Goal: Information Seeking & Learning: Learn about a topic

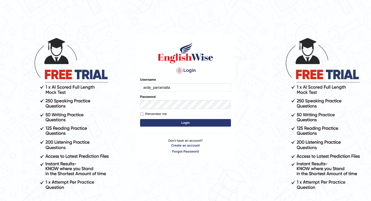
click at [152, 116] on label "Remember me" at bounding box center [153, 114] width 27 height 5
click at [143, 116] on input "Remember me" at bounding box center [141, 114] width 3 height 3
checkbox input "true"
click at [152, 123] on button "Login" at bounding box center [185, 123] width 91 height 8
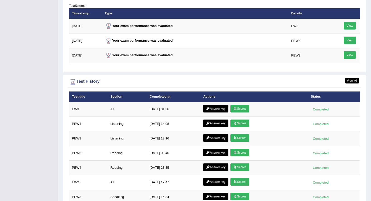
scroll to position [706, 0]
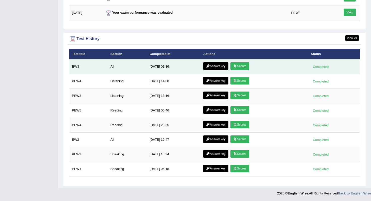
click at [237, 65] on link "Scores" at bounding box center [239, 66] width 19 height 8
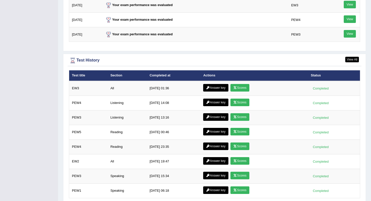
scroll to position [651, 0]
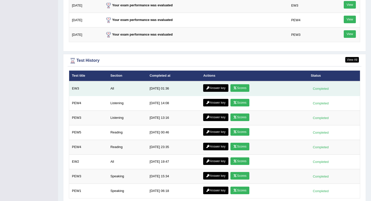
click at [241, 88] on link "Scores" at bounding box center [239, 88] width 19 height 8
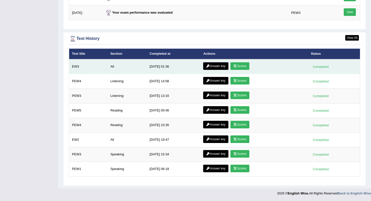
click at [206, 65] on icon at bounding box center [208, 66] width 4 height 3
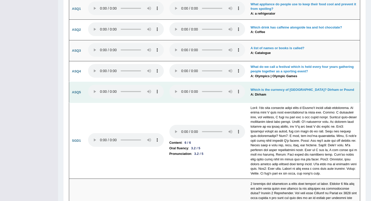
scroll to position [1306, 0]
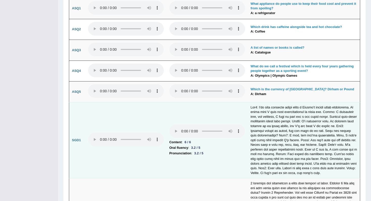
click at [184, 140] on div "6 / 6" at bounding box center [187, 142] width 10 height 5
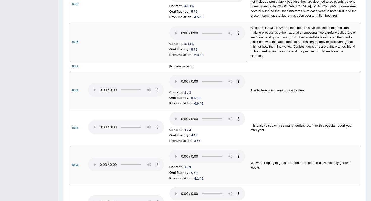
scroll to position [0, 0]
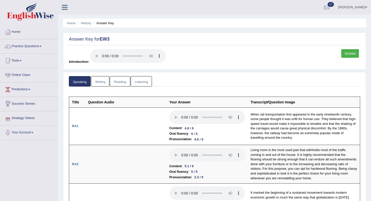
click at [122, 84] on link "Reading" at bounding box center [120, 81] width 20 height 10
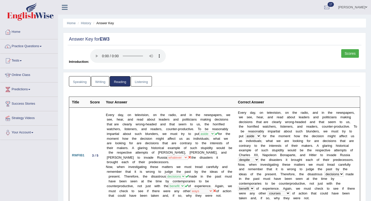
click at [105, 84] on link "Writing" at bounding box center [100, 81] width 18 height 10
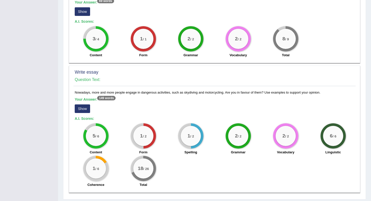
scroll to position [356, 0]
click at [78, 105] on button "Show" at bounding box center [82, 108] width 15 height 9
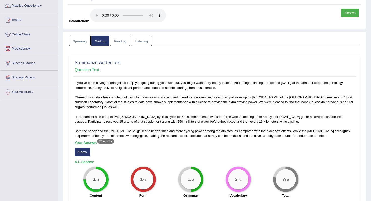
scroll to position [0, 0]
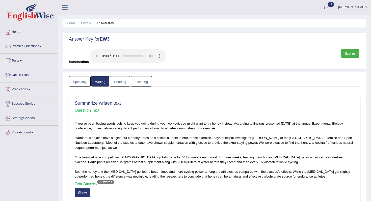
click at [133, 80] on link "Listening" at bounding box center [141, 81] width 21 height 10
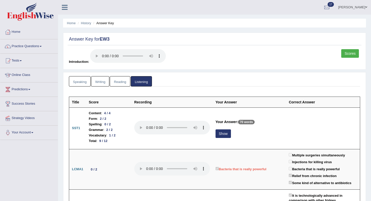
click at [114, 83] on link "Reading" at bounding box center [120, 81] width 20 height 10
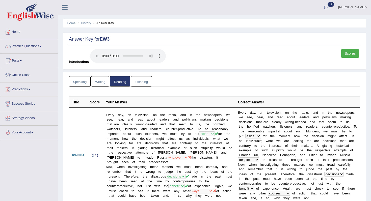
click at [98, 84] on link "Writing" at bounding box center [100, 81] width 18 height 10
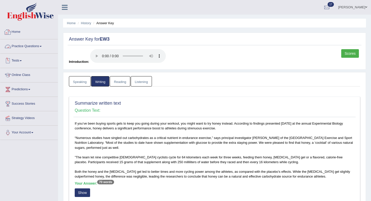
click at [24, 62] on link "Tests" at bounding box center [29, 60] width 58 height 13
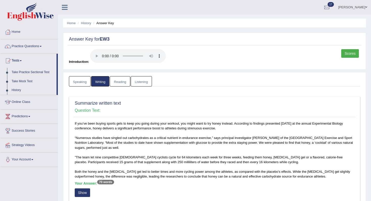
click at [19, 91] on link "History" at bounding box center [32, 90] width 47 height 9
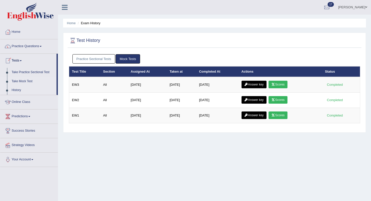
click at [30, 80] on link "Take Mock Test" at bounding box center [32, 81] width 47 height 9
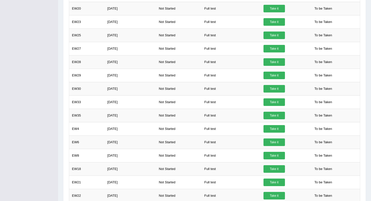
scroll to position [245, 0]
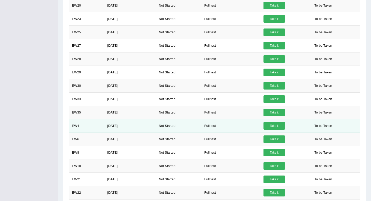
click at [277, 126] on link "Take it" at bounding box center [273, 126] width 21 height 8
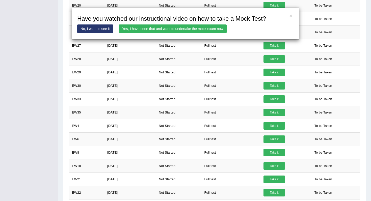
click at [144, 27] on link "Yes, I have seen that and want to undertake the mock exam now" at bounding box center [173, 28] width 108 height 9
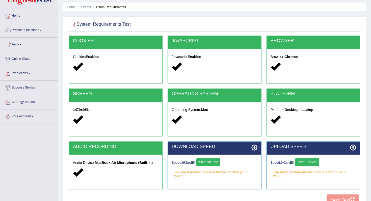
scroll to position [34, 0]
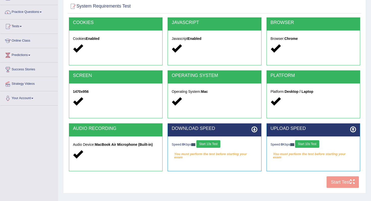
click at [214, 146] on button "Start 10s Test" at bounding box center [208, 144] width 24 height 8
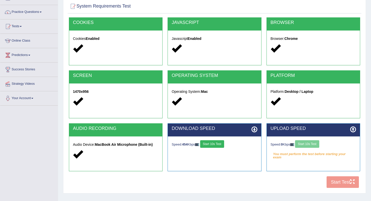
click at [316, 145] on div "Speed: 0 Kbps Start 10s Test" at bounding box center [313, 144] width 86 height 9
click at [315, 143] on button "Start 10s Test" at bounding box center [307, 144] width 24 height 8
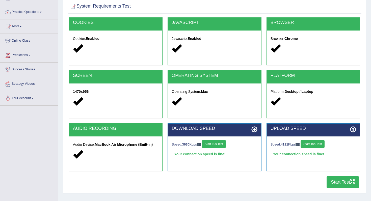
click at [356, 201] on div "Home Exams Exam Requirements System Requirements Test COOKIES Cookies Enabled J…" at bounding box center [214, 92] width 313 height 252
click at [340, 189] on div "COOKIES Cookies Enabled JAVASCRIPT Javascript Enabled BROWSER Browser: Chrome S…" at bounding box center [215, 103] width 294 height 173
click at [339, 186] on button "Start Test" at bounding box center [342, 182] width 32 height 12
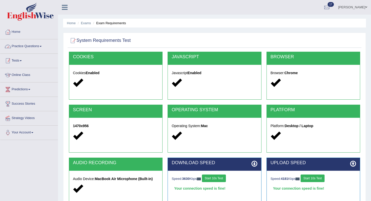
click at [14, 47] on link "Practice Questions" at bounding box center [29, 45] width 58 height 13
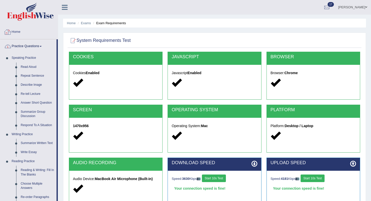
click at [30, 46] on link "Practice Questions" at bounding box center [28, 45] width 56 height 13
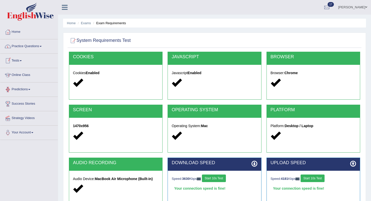
drag, startPoint x: 24, startPoint y: 67, endPoint x: 27, endPoint y: 67, distance: 3.5
click at [27, 67] on li "Tests Take Practice Sectional Test Take Mock Test History" at bounding box center [29, 61] width 58 height 14
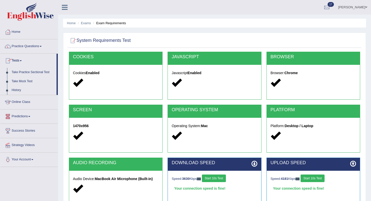
click at [27, 67] on li "Tests Take Practice Sectional Test Take Mock Test History" at bounding box center [29, 74] width 58 height 41
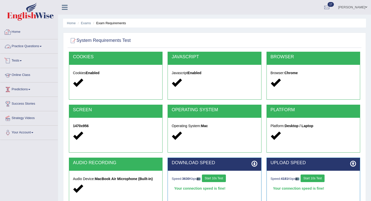
click at [29, 49] on link "Practice Questions" at bounding box center [29, 45] width 58 height 13
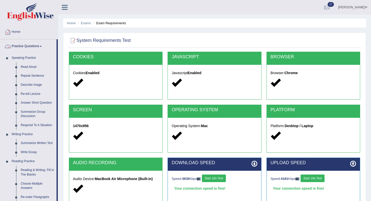
click at [30, 49] on link "Practice Questions" at bounding box center [28, 45] width 56 height 13
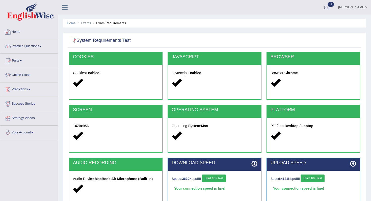
click at [26, 37] on link "Home" at bounding box center [29, 31] width 58 height 13
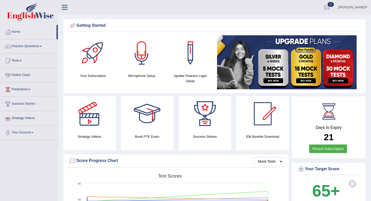
click at [17, 61] on link "Tests" at bounding box center [29, 60] width 58 height 13
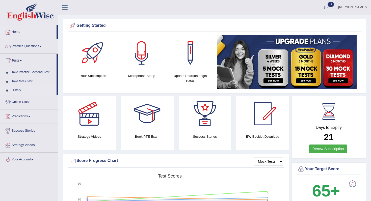
click at [24, 92] on link "History" at bounding box center [32, 90] width 47 height 9
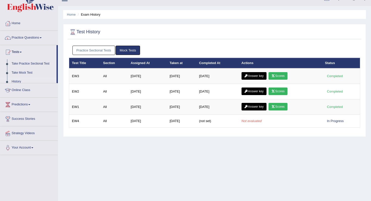
scroll to position [10, 0]
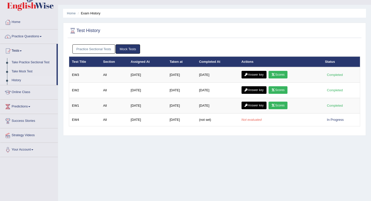
click at [105, 50] on link "Practice Sectional Tests" at bounding box center [93, 48] width 43 height 9
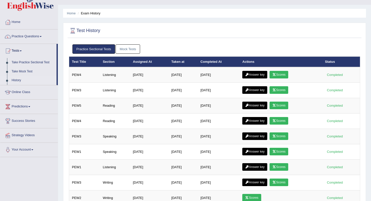
click at [119, 46] on link "Mock Tests" at bounding box center [128, 48] width 24 height 9
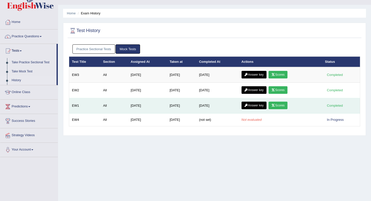
click at [277, 104] on link "Scores" at bounding box center [277, 106] width 19 height 8
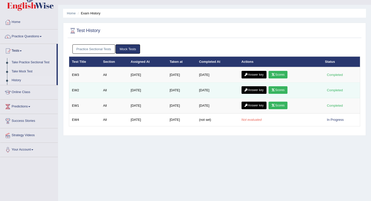
click at [277, 88] on link "Scores" at bounding box center [277, 90] width 19 height 8
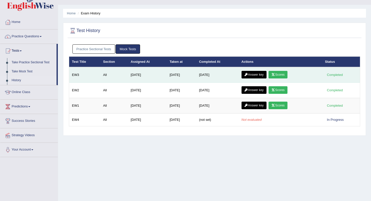
click at [287, 75] on link "Scores" at bounding box center [277, 75] width 19 height 8
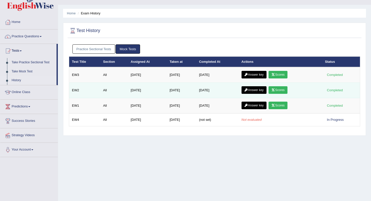
click at [286, 92] on link "Scores" at bounding box center [277, 90] width 19 height 8
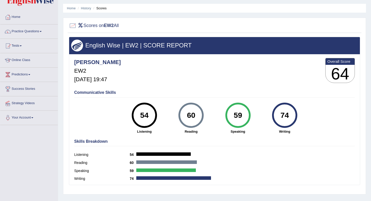
scroll to position [16, 0]
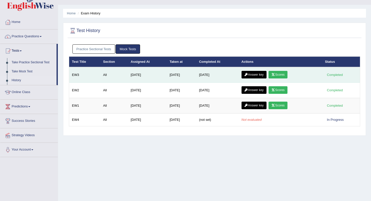
click at [280, 75] on link "Scores" at bounding box center [277, 75] width 19 height 8
click at [258, 78] on link "Answer key" at bounding box center [253, 75] width 25 height 8
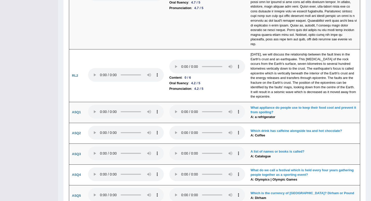
scroll to position [1197, 0]
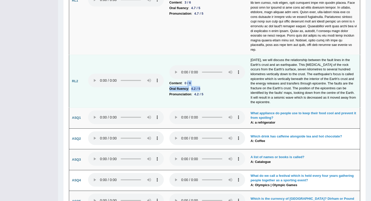
drag, startPoint x: 224, startPoint y: 80, endPoint x: 184, endPoint y: 71, distance: 40.4
click at [184, 71] on td "Content : 0 / 6 Oral fluency : 4.2 / 5 Pronunciation : 4.2 / 5" at bounding box center [207, 81] width 81 height 53
click at [211, 92] on li "Pronunciation : 4.2 / 5" at bounding box center [207, 95] width 76 height 6
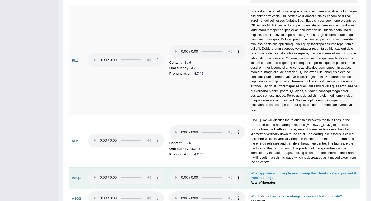
scroll to position [1130, 0]
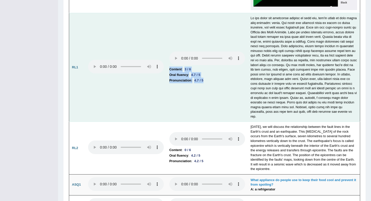
drag, startPoint x: 206, startPoint y: 73, endPoint x: 147, endPoint y: 51, distance: 63.0
click at [147, 51] on tr "RL1 Content : 3 / 6 Oral fluency : 4.7 / 5 Pronunciation : 4.7 / 5" at bounding box center [214, 67] width 291 height 109
click at [183, 72] on b "Oral fluency" at bounding box center [178, 75] width 19 height 6
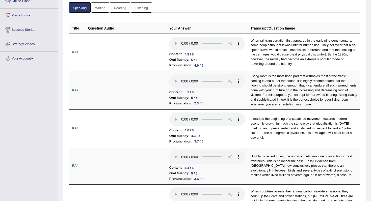
scroll to position [0, 0]
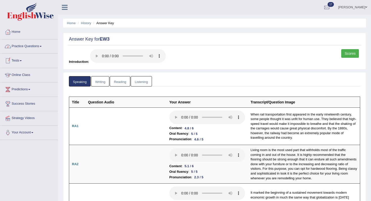
click at [36, 50] on link "Practice Questions" at bounding box center [29, 45] width 58 height 13
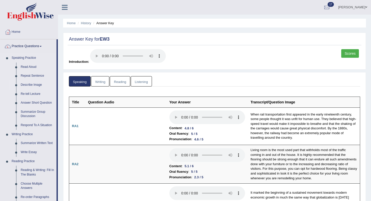
click at [33, 85] on link "Describe Image" at bounding box center [37, 84] width 38 height 9
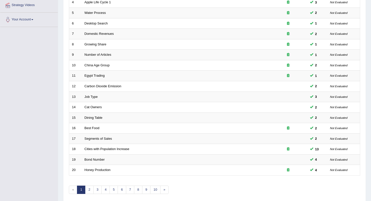
scroll to position [133, 0]
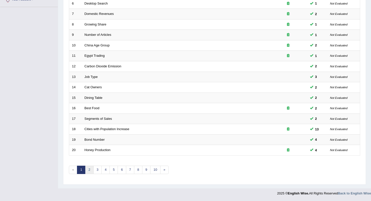
click at [89, 170] on link "2" at bounding box center [89, 170] width 8 height 8
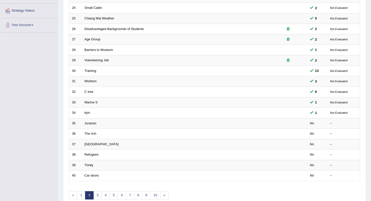
scroll to position [133, 0]
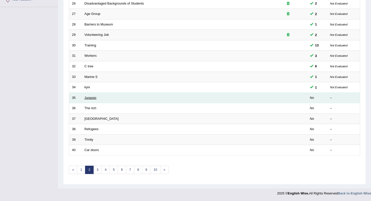
click at [90, 99] on link "Jurassic" at bounding box center [91, 98] width 12 height 4
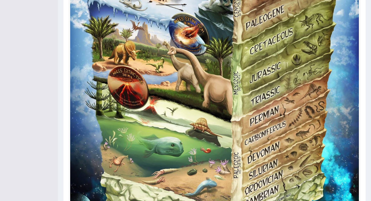
scroll to position [357, 0]
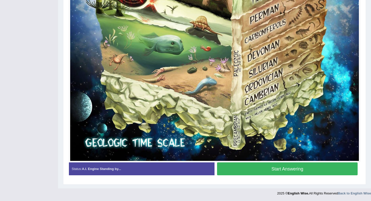
click at [262, 172] on button "Start Answering" at bounding box center [287, 168] width 141 height 13
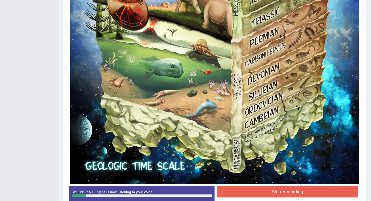
scroll to position [329, 0]
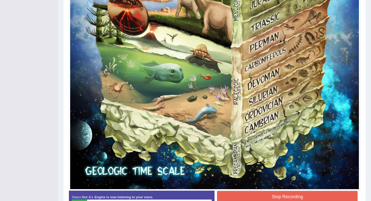
click at [280, 201] on button "Stop Recording" at bounding box center [287, 197] width 141 height 12
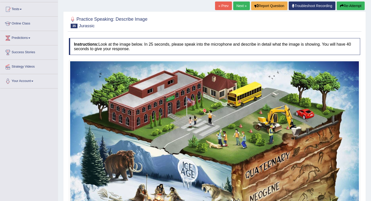
scroll to position [0, 0]
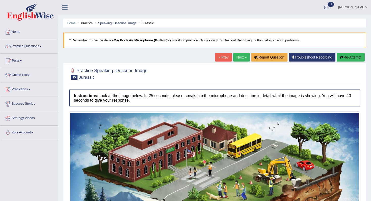
click at [350, 53] on button "Re-Attempt" at bounding box center [351, 57] width 28 height 9
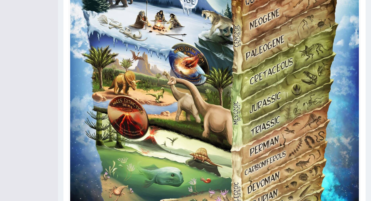
scroll to position [357, 0]
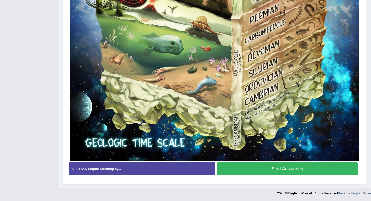
click at [304, 169] on button "Start Answering" at bounding box center [287, 168] width 141 height 13
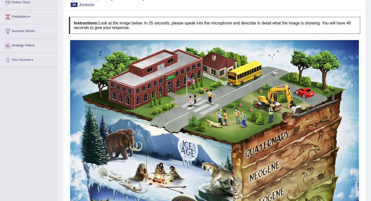
scroll to position [52, 0]
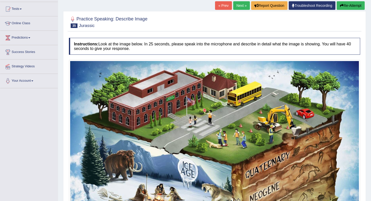
click at [350, 3] on button "Re-Attempt" at bounding box center [351, 5] width 28 height 9
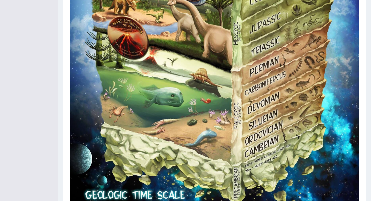
scroll to position [357, 0]
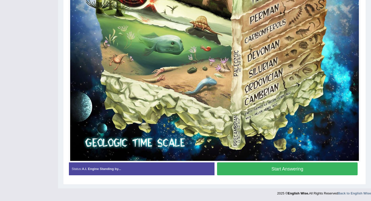
click at [313, 167] on button "Start Answering" at bounding box center [287, 168] width 141 height 13
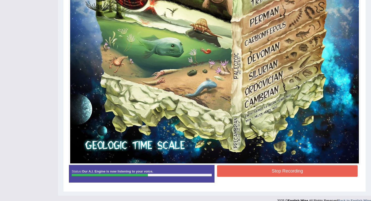
scroll to position [362, 0]
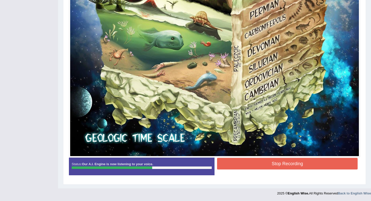
click at [297, 168] on button "Stop Recording" at bounding box center [287, 164] width 141 height 12
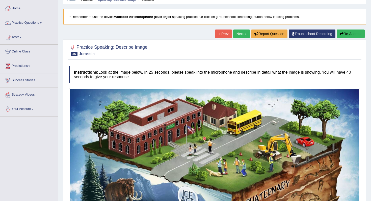
scroll to position [0, 0]
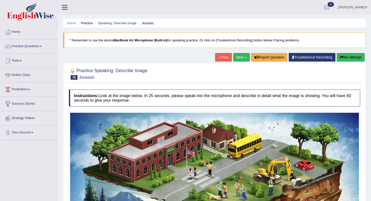
click at [349, 58] on button "Re-Attempt" at bounding box center [351, 57] width 28 height 9
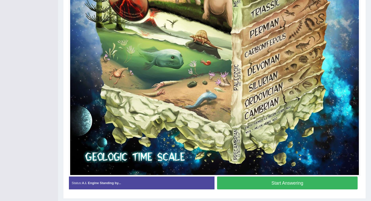
click at [286, 186] on button "Start Answering" at bounding box center [287, 183] width 141 height 13
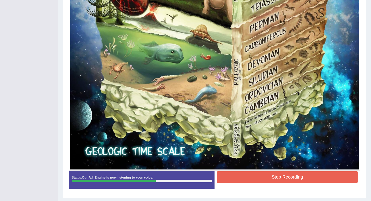
scroll to position [365, 0]
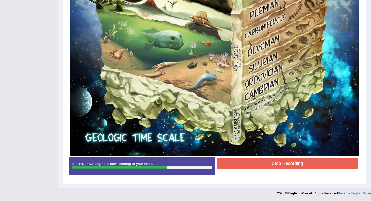
click at [310, 165] on button "Stop Recording" at bounding box center [287, 164] width 141 height 12
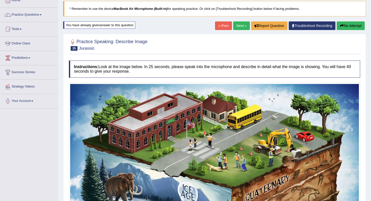
scroll to position [0, 0]
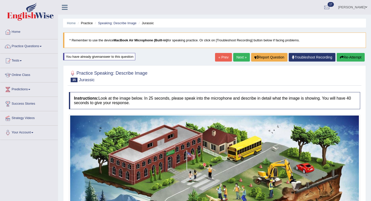
click at [358, 47] on blockquote "* Remember to use the device MacBook Air Microphone (Built-in) for speaking pra…" at bounding box center [214, 40] width 303 height 15
click at [355, 53] on button "Re-Attempt" at bounding box center [351, 57] width 28 height 9
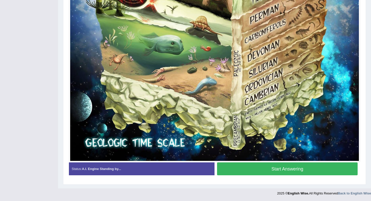
click at [295, 169] on button "Start Answering" at bounding box center [287, 168] width 141 height 13
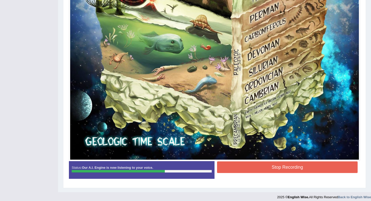
scroll to position [365, 0]
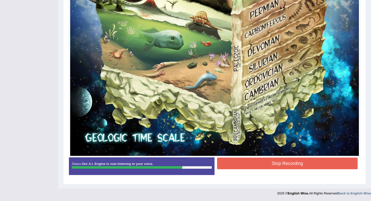
click at [282, 167] on button "Stop Recording" at bounding box center [287, 164] width 141 height 12
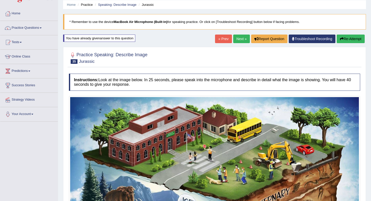
scroll to position [0, 0]
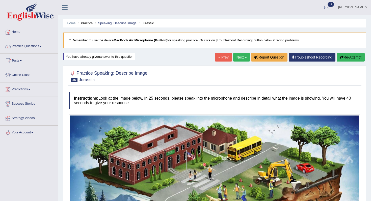
click at [239, 56] on link "Next »" at bounding box center [241, 57] width 17 height 9
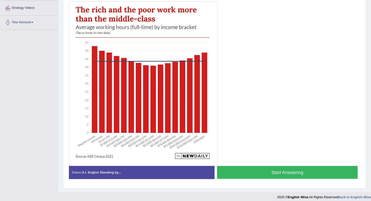
scroll to position [114, 0]
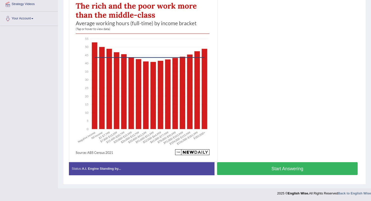
click at [283, 174] on button "Start Answering" at bounding box center [287, 168] width 141 height 13
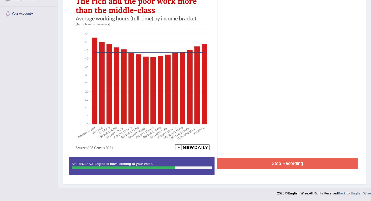
scroll to position [99, 0]
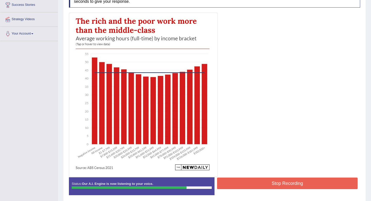
click at [292, 186] on button "Stop Recording" at bounding box center [287, 184] width 141 height 12
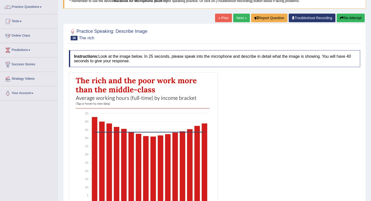
scroll to position [0, 0]
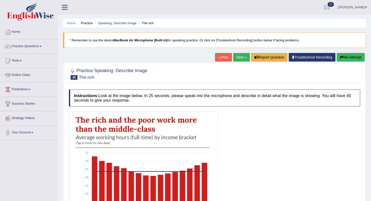
click at [338, 56] on button "Re-Attempt" at bounding box center [351, 57] width 28 height 9
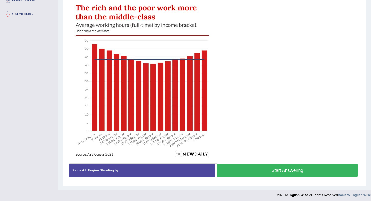
click at [246, 172] on button "Start Answering" at bounding box center [287, 170] width 141 height 13
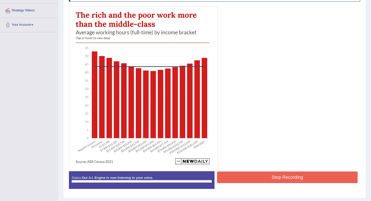
scroll to position [107, 0]
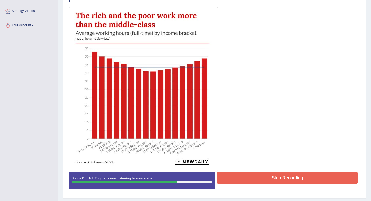
click at [262, 177] on button "Stop Recording" at bounding box center [287, 178] width 141 height 12
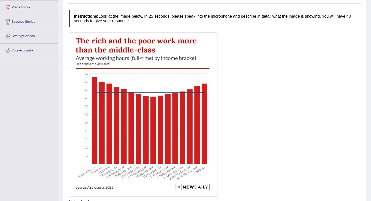
scroll to position [0, 0]
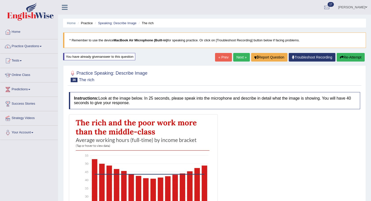
click at [352, 60] on button "Re-Attempt" at bounding box center [351, 57] width 28 height 9
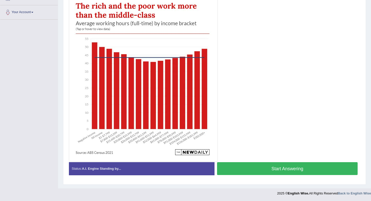
click at [254, 156] on div at bounding box center [214, 79] width 291 height 164
click at [266, 168] on button "Start Answering" at bounding box center [287, 168] width 141 height 13
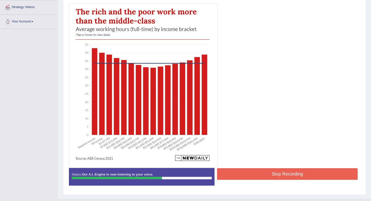
scroll to position [121, 0]
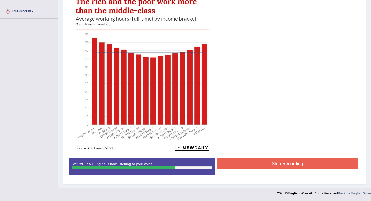
click at [267, 162] on button "Stop Recording" at bounding box center [287, 164] width 141 height 12
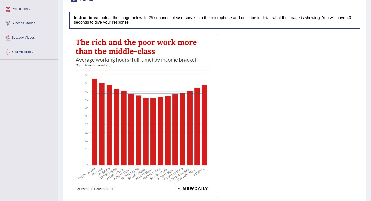
scroll to position [0, 0]
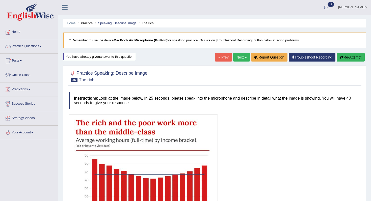
click at [354, 60] on button "Re-Attempt" at bounding box center [351, 57] width 28 height 9
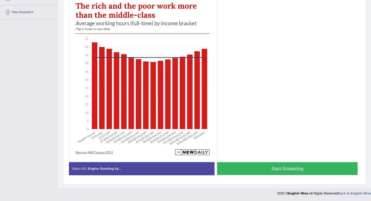
click at [235, 166] on button "Start Answering" at bounding box center [287, 168] width 141 height 13
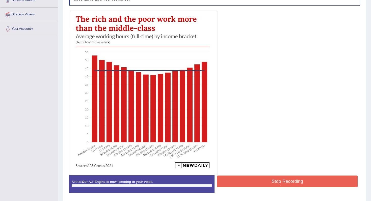
scroll to position [102, 0]
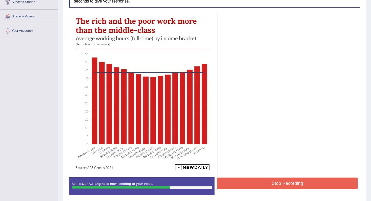
click at [292, 181] on button "Stop Recording" at bounding box center [287, 184] width 141 height 12
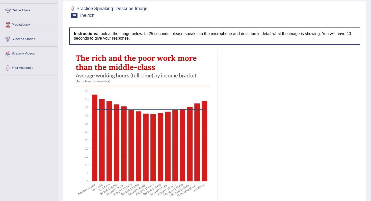
scroll to position [0, 0]
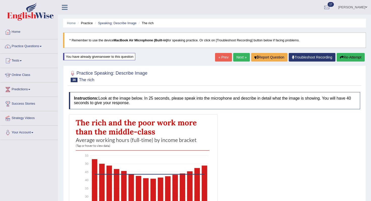
click at [240, 58] on link "Next »" at bounding box center [241, 57] width 17 height 9
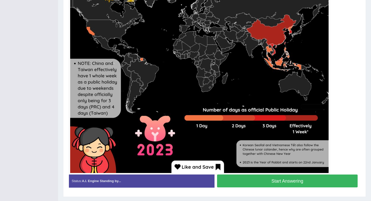
scroll to position [200, 0]
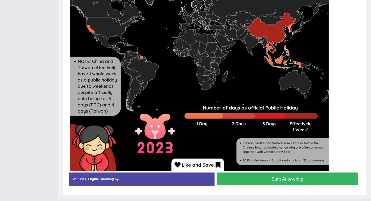
click at [263, 183] on button "Start Answering" at bounding box center [287, 179] width 141 height 13
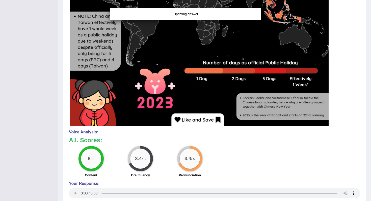
scroll to position [0, 0]
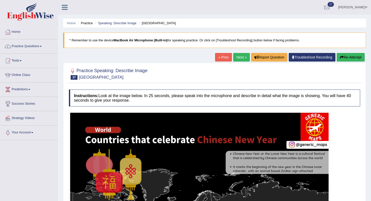
click at [344, 57] on button "Re-Attempt" at bounding box center [351, 57] width 28 height 9
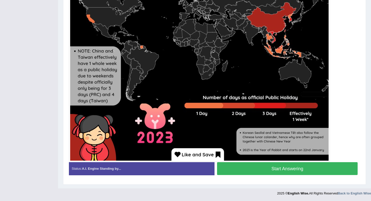
click at [265, 174] on button "Start Answering" at bounding box center [287, 168] width 141 height 13
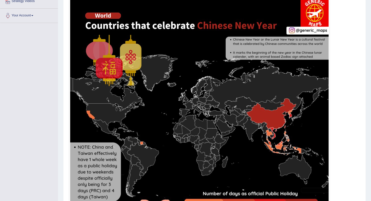
scroll to position [8, 0]
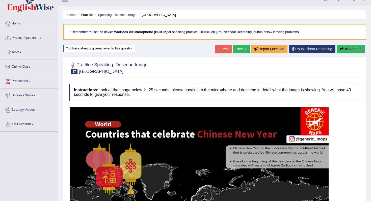
click at [239, 50] on link "Next »" at bounding box center [241, 49] width 17 height 9
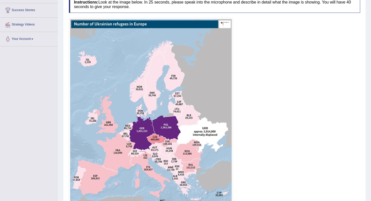
scroll to position [180, 0]
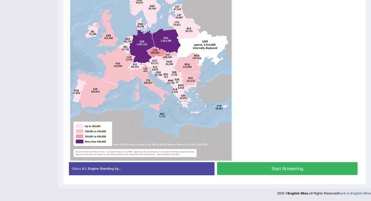
click at [260, 173] on button "Start Answering" at bounding box center [287, 168] width 141 height 13
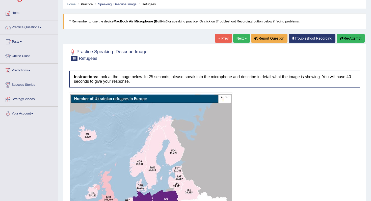
scroll to position [0, 0]
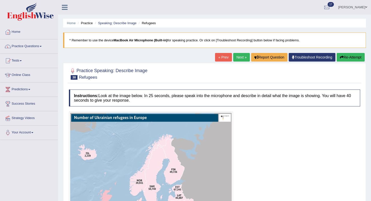
click at [357, 56] on button "Re-Attempt" at bounding box center [351, 57] width 28 height 9
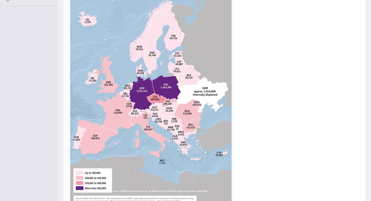
scroll to position [180, 0]
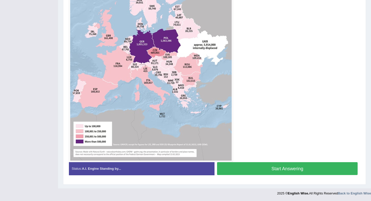
click at [261, 157] on div at bounding box center [214, 46] width 291 height 231
click at [261, 173] on button "Start Answering" at bounding box center [287, 168] width 141 height 13
click at [264, 166] on button "Start Answering" at bounding box center [287, 168] width 141 height 13
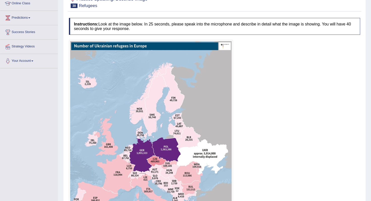
scroll to position [0, 0]
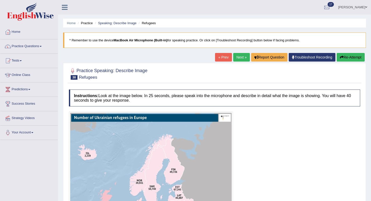
click at [352, 58] on button "Re-Attempt" at bounding box center [351, 57] width 28 height 9
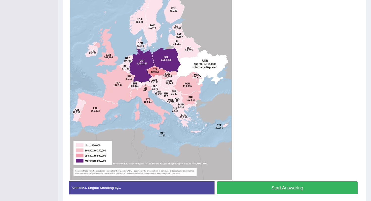
scroll to position [148, 0]
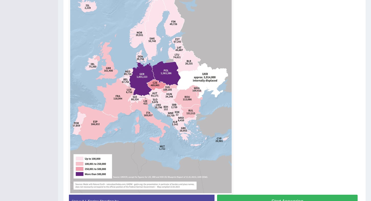
click at [264, 201] on button "Start Answering" at bounding box center [287, 201] width 141 height 13
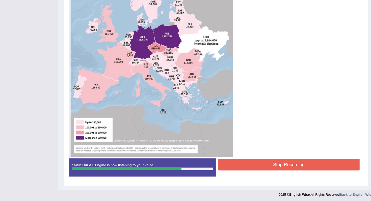
scroll to position [184, 0]
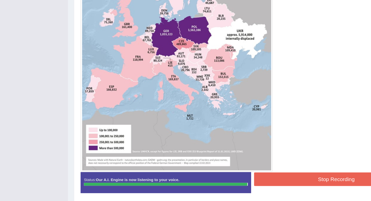
click at [272, 167] on button "Stop Recording" at bounding box center [287, 165] width 141 height 12
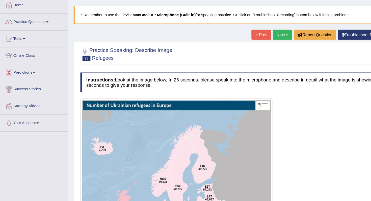
scroll to position [0, 0]
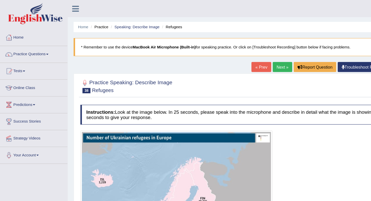
click at [236, 54] on link "Next »" at bounding box center [241, 57] width 17 height 9
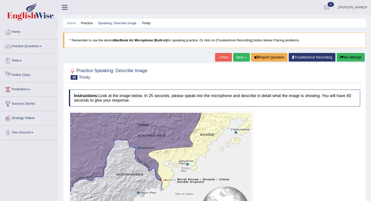
click at [24, 47] on link "Practice Questions" at bounding box center [29, 45] width 58 height 13
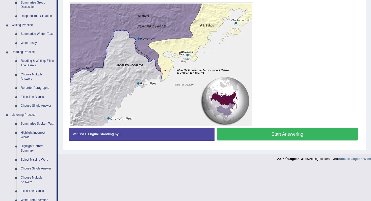
scroll to position [213, 0]
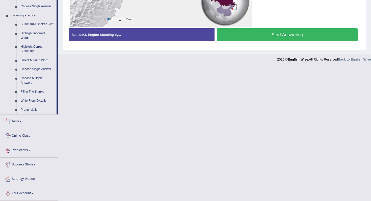
click at [24, 124] on link "Tests" at bounding box center [29, 121] width 58 height 13
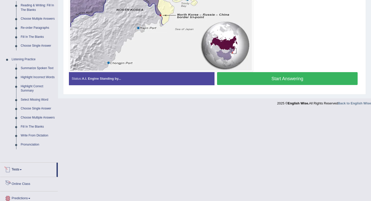
scroll to position [75, 0]
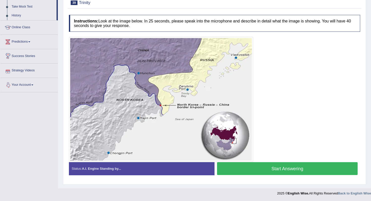
click at [19, 13] on link "History" at bounding box center [32, 15] width 47 height 9
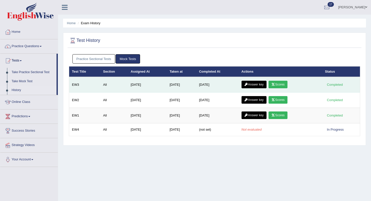
click at [264, 84] on link "Answer key" at bounding box center [253, 85] width 25 height 8
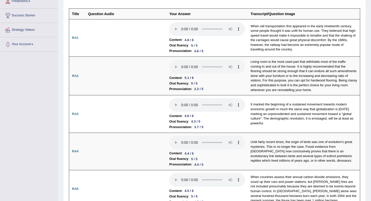
scroll to position [26, 0]
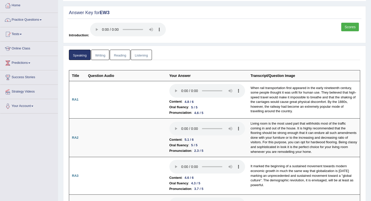
click at [354, 30] on link "Scores" at bounding box center [350, 27] width 18 height 9
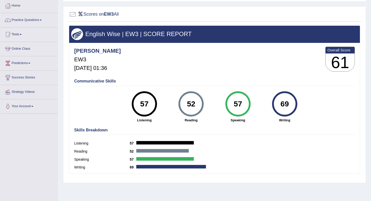
scroll to position [26, 0]
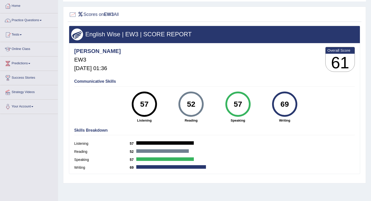
drag, startPoint x: 245, startPoint y: 109, endPoint x: 228, endPoint y: 109, distance: 17.2
click at [228, 109] on div "57 Speaking" at bounding box center [237, 107] width 47 height 31
click at [247, 115] on div "57 Speaking" at bounding box center [237, 107] width 47 height 31
click at [244, 81] on h4 "Communicative Skills" at bounding box center [214, 81] width 281 height 5
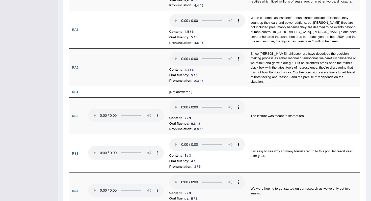
scroll to position [252, 0]
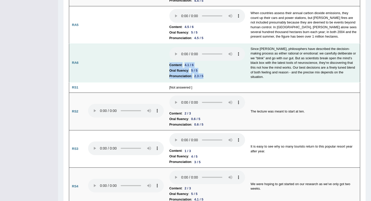
drag, startPoint x: 206, startPoint y: 73, endPoint x: 137, endPoint y: 73, distance: 69.4
click at [137, 73] on tr "RA6 Content : 4.1 / 6 Oral fluency : 5 / 5 Pronunciation : 2.3 / 5 Since Plato,…" at bounding box center [214, 63] width 291 height 39
click at [215, 78] on td "Content : 4.1 / 6 Oral fluency : 5 / 5 Pronunciation : 2.3 / 5" at bounding box center [207, 63] width 81 height 39
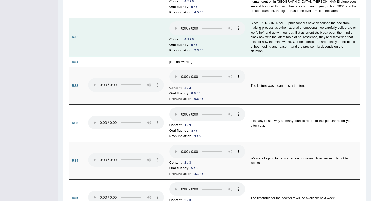
scroll to position [279, 0]
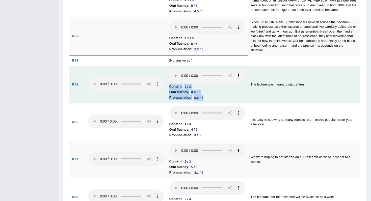
click at [144, 82] on tr "RS2 Content : 2 / 3 Oral fluency : 0.6 / 5 Pronunciation : 0.6 / 5 The lecture …" at bounding box center [214, 85] width 291 height 38
click at [232, 95] on li "Pronunciation : 0.6 / 5" at bounding box center [207, 98] width 76 height 6
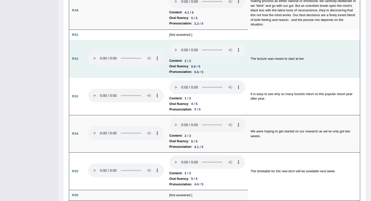
scroll to position [307, 0]
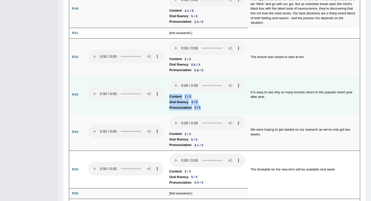
click at [151, 97] on tr "RS3 Content : 1 / 3 Oral fluency : 4 / 5 Pronunciation : 3 / 5 It is easy to se…" at bounding box center [214, 95] width 291 height 38
click at [198, 101] on div "4 / 5" at bounding box center [194, 101] width 10 height 5
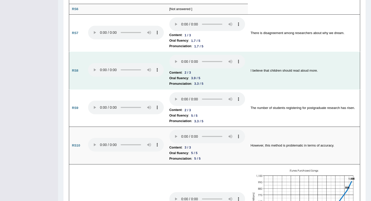
scroll to position [491, 0]
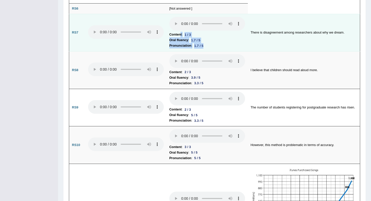
drag, startPoint x: 213, startPoint y: 42, endPoint x: 180, endPoint y: 33, distance: 34.7
click at [180, 33] on td "Content : 1 / 3 Oral fluency : 1.7 / 5 Pronunciation : 1.7 / 5" at bounding box center [207, 33] width 81 height 38
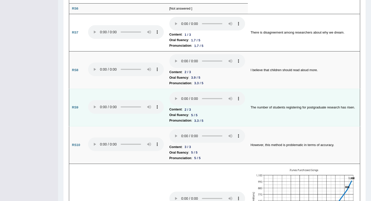
click at [255, 93] on td "The number of students registering for postgraduate research has risen." at bounding box center [304, 108] width 112 height 38
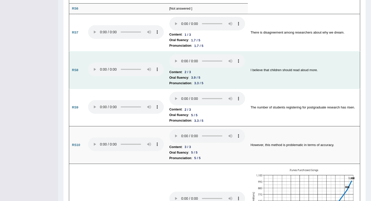
click at [228, 75] on li "Oral fluency : 3.9 / 5" at bounding box center [207, 78] width 76 height 6
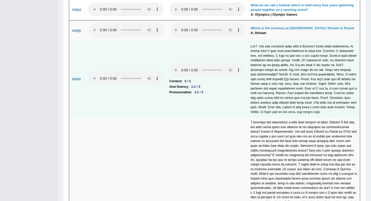
scroll to position [1365, 0]
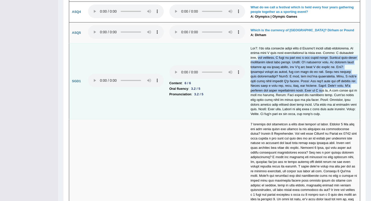
drag, startPoint x: 274, startPoint y: 45, endPoint x: 360, endPoint y: 90, distance: 96.4
click at [355, 87] on td at bounding box center [304, 81] width 112 height 76
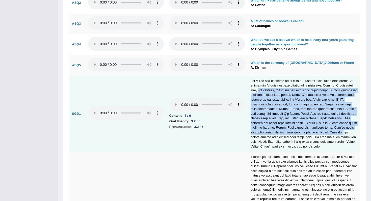
scroll to position [1331, 0]
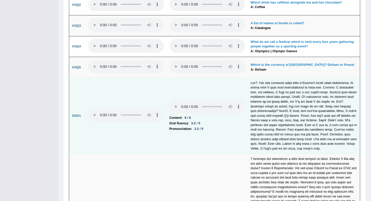
click at [332, 86] on td at bounding box center [304, 116] width 112 height 76
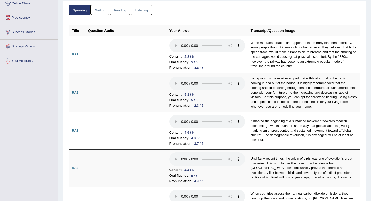
scroll to position [0, 0]
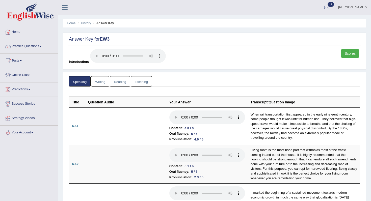
click at [110, 82] on link "Reading" at bounding box center [120, 81] width 20 height 10
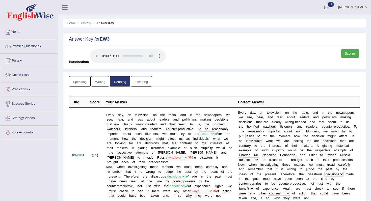
click at [153, 82] on ul "Speaking Writing Reading Listening" at bounding box center [214, 81] width 291 height 10
click at [147, 83] on link "Listening" at bounding box center [141, 81] width 21 height 10
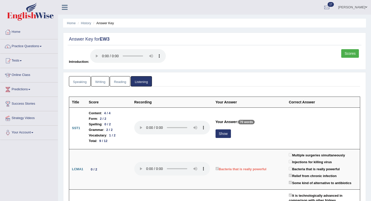
click at [115, 84] on link "Reading" at bounding box center [120, 81] width 20 height 10
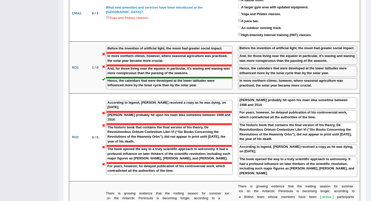
scroll to position [628, 0]
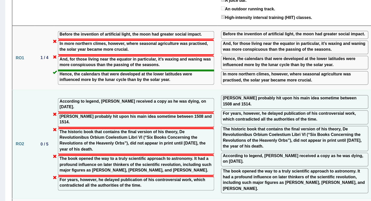
click at [203, 103] on label "According to legend, Copernicus received a copy as he was dying, on May 24, 154…" at bounding box center [168, 107] width 123 height 9
click at [201, 103] on label "According to legend, Copernicus received a copy as he was dying, on May 24, 154…" at bounding box center [168, 107] width 123 height 9
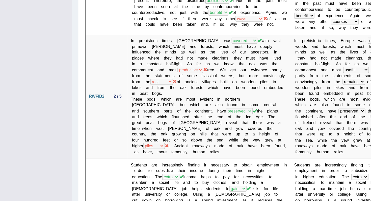
scroll to position [0, 0]
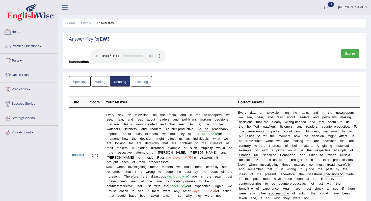
click at [64, 7] on icon at bounding box center [65, 7] width 6 height 7
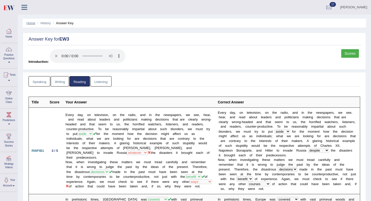
click at [33, 23] on link "Home" at bounding box center [30, 23] width 9 height 4
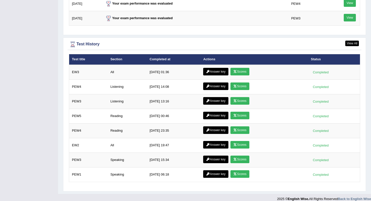
scroll to position [674, 0]
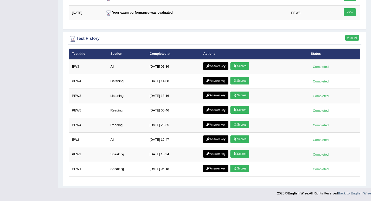
click at [349, 36] on link "View All" at bounding box center [352, 38] width 14 height 6
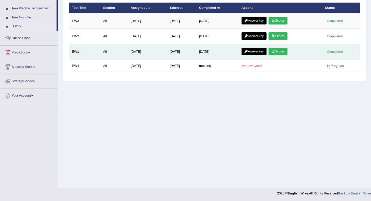
click at [178, 59] on td "[DATE]" at bounding box center [182, 51] width 30 height 15
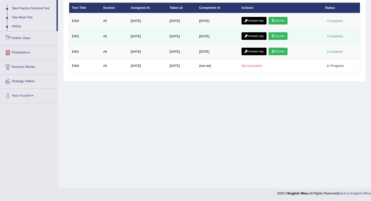
scroll to position [24, 0]
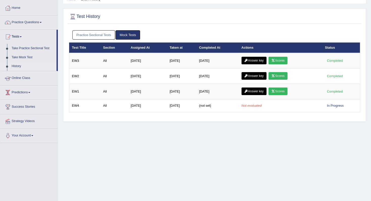
click at [100, 37] on link "Practice Sectional Tests" at bounding box center [93, 34] width 43 height 9
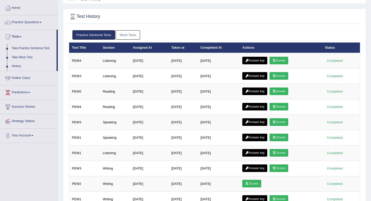
click at [137, 35] on link "Mock Tests" at bounding box center [128, 34] width 24 height 9
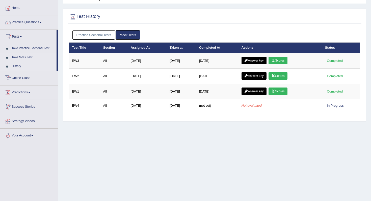
click at [22, 58] on link "Take Mock Test" at bounding box center [32, 57] width 47 height 9
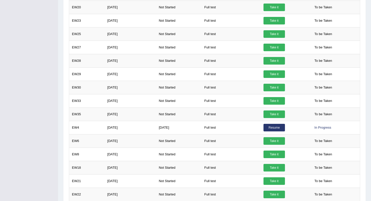
scroll to position [246, 0]
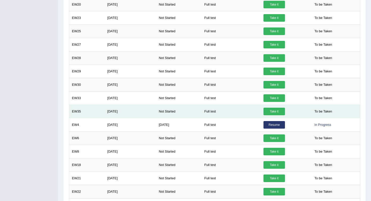
click at [272, 109] on link "Take it" at bounding box center [273, 112] width 21 height 8
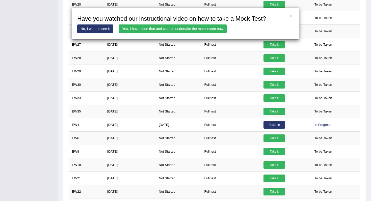
click at [171, 29] on link "Yes, I have seen that and want to undertake the mock exam now" at bounding box center [173, 28] width 108 height 9
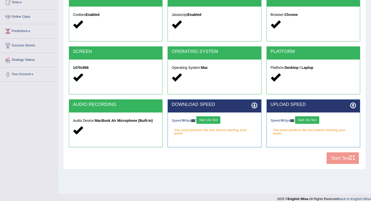
scroll to position [64, 0]
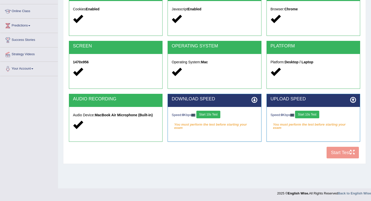
click at [216, 113] on button "Start 10s Test" at bounding box center [208, 115] width 24 height 8
click at [314, 114] on button "Start 10s Test" at bounding box center [307, 115] width 24 height 8
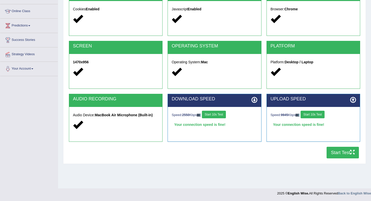
click at [340, 156] on button "Start Test" at bounding box center [342, 153] width 32 height 12
